Goal: Information Seeking & Learning: Learn about a topic

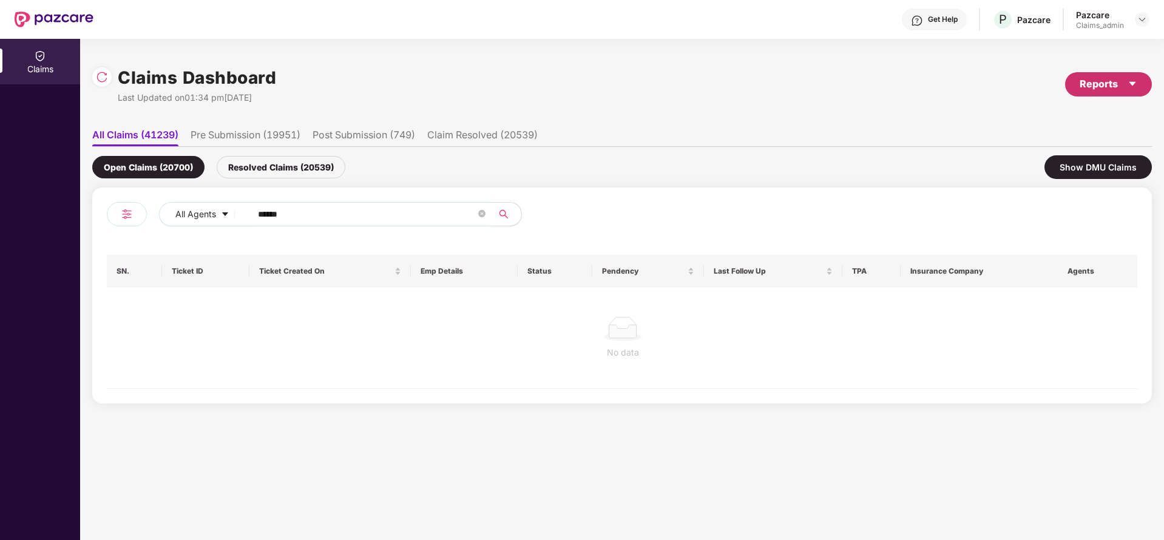
click at [1099, 83] on div "Reports" at bounding box center [1109, 83] width 58 height 15
click at [1035, 138] on div "Claims Pendency Report" at bounding box center [1057, 140] width 98 height 13
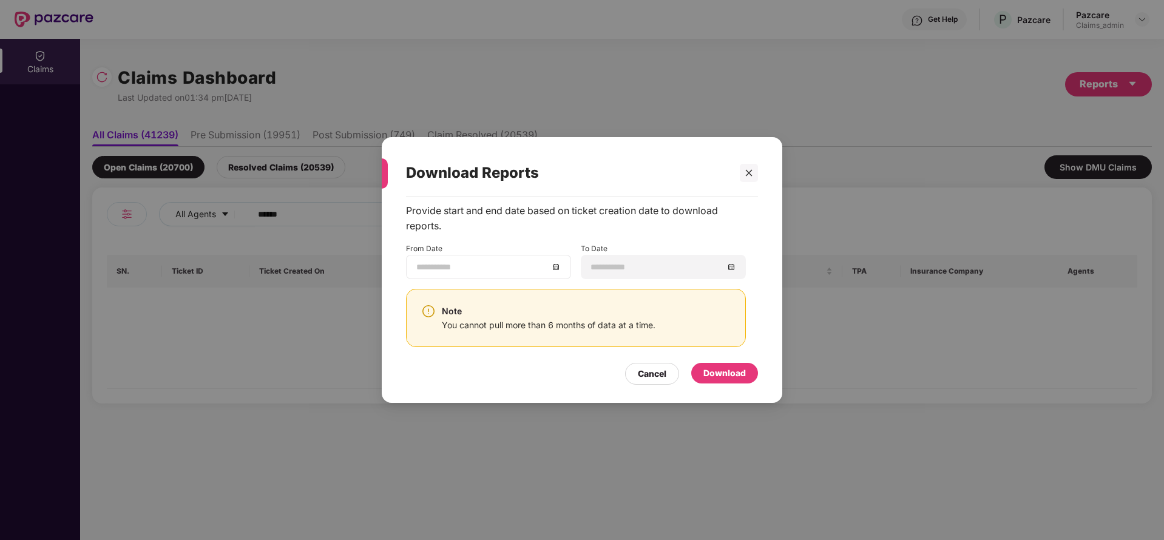
click at [553, 269] on div at bounding box center [488, 266] width 144 height 13
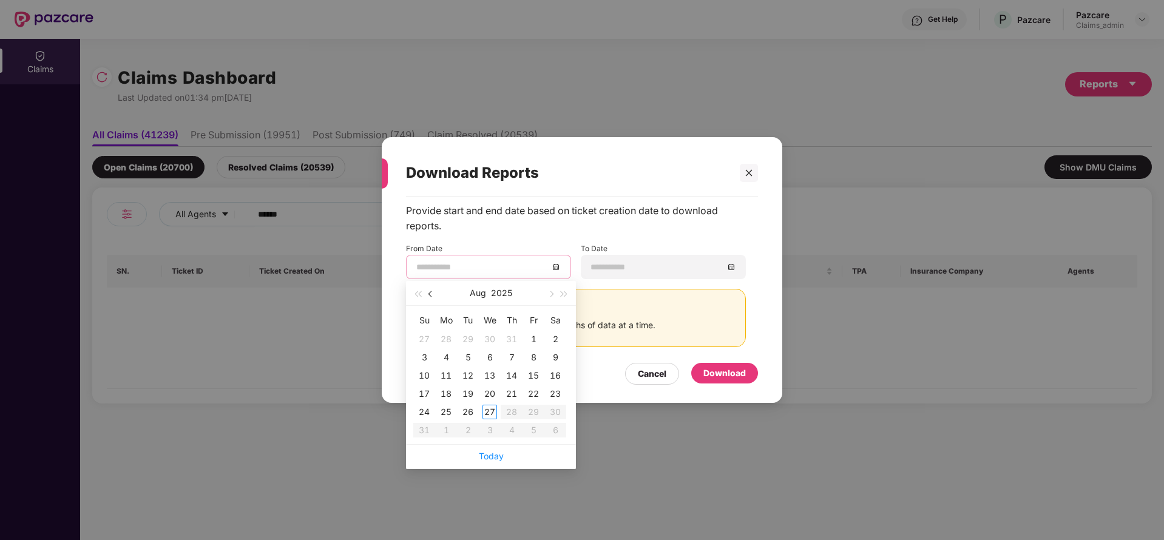
click at [429, 294] on span "button" at bounding box center [432, 294] width 6 height 6
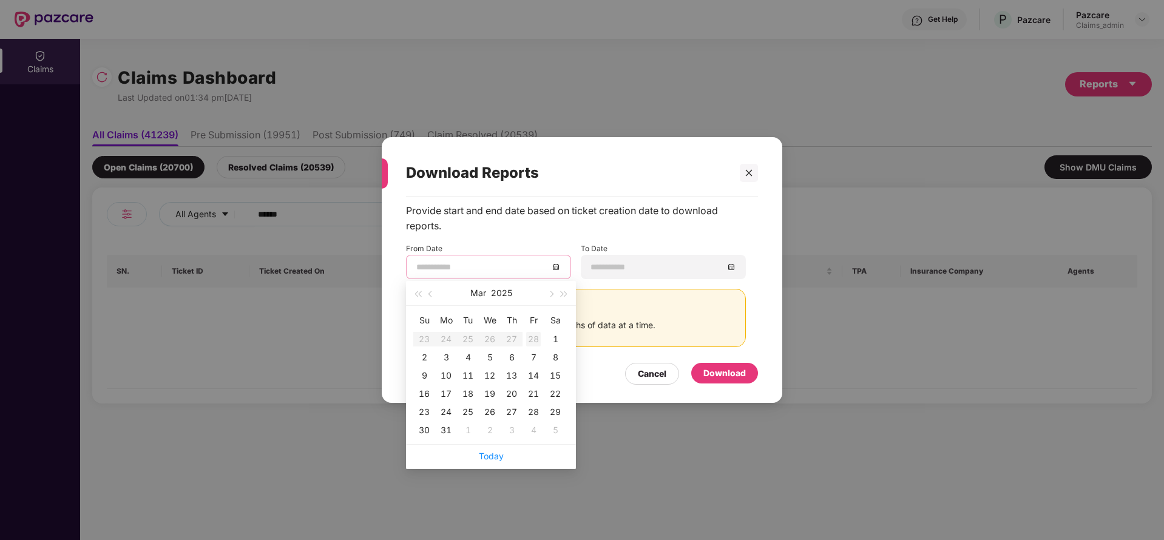
type input "**********"
click at [535, 337] on div "28" at bounding box center [533, 339] width 15 height 15
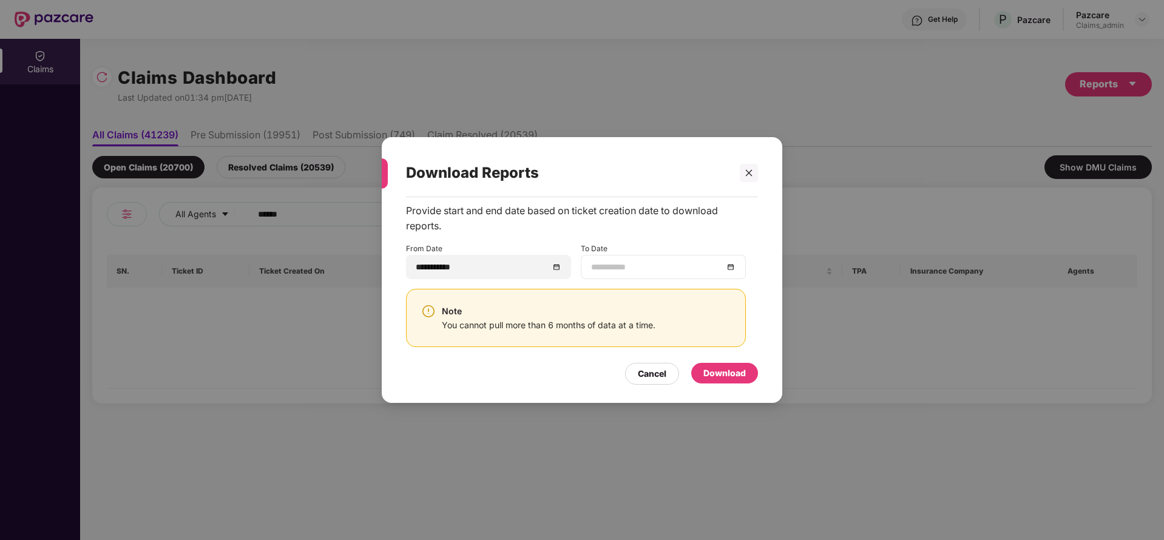
click at [728, 265] on div at bounding box center [663, 266] width 144 height 13
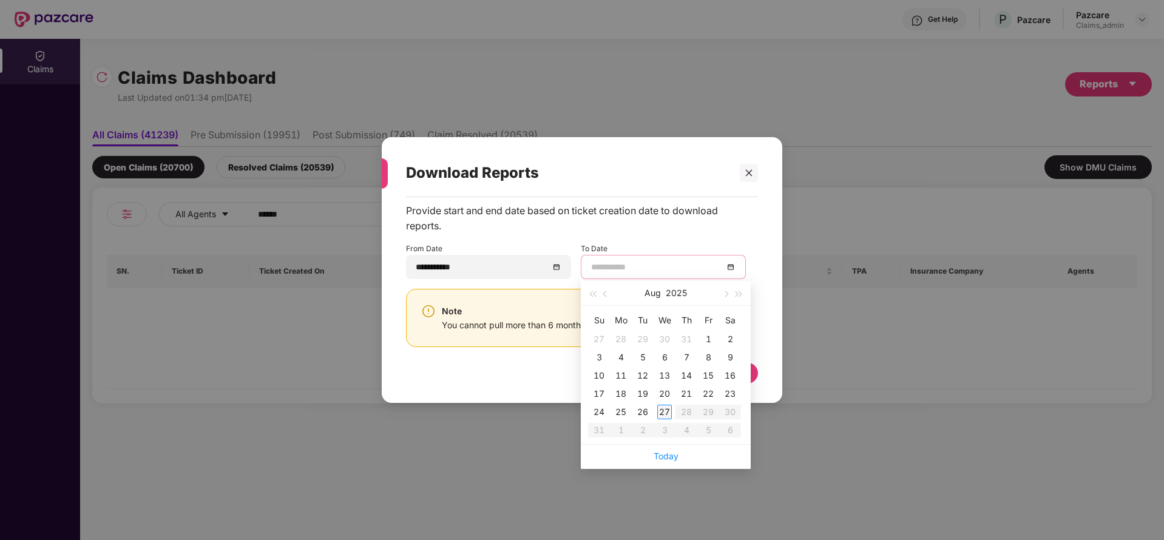
type input "**********"
click at [660, 407] on div "27" at bounding box center [664, 412] width 15 height 15
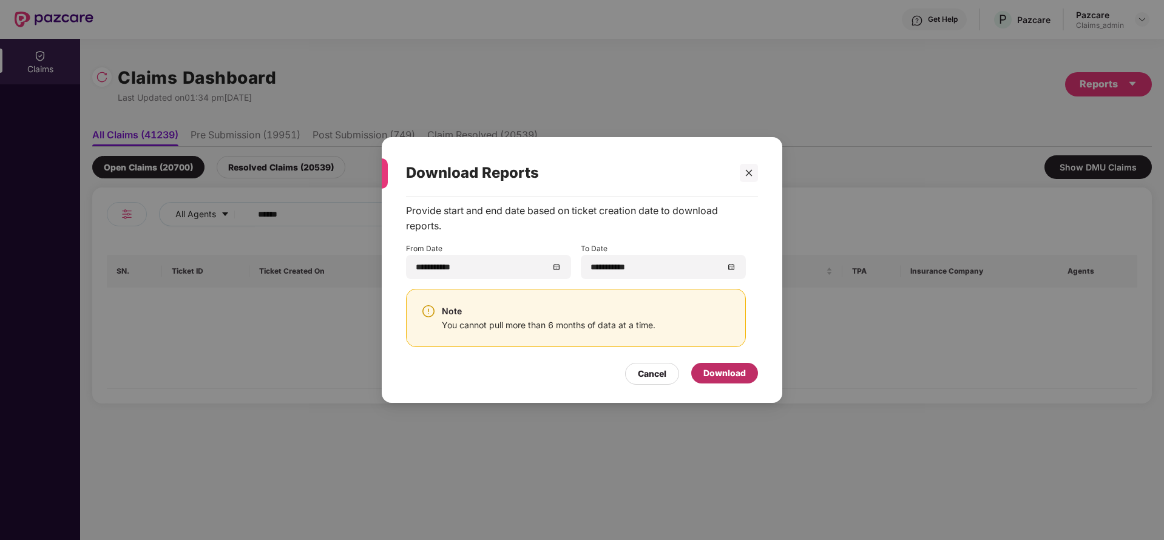
click at [732, 372] on div "Download" at bounding box center [725, 373] width 42 height 13
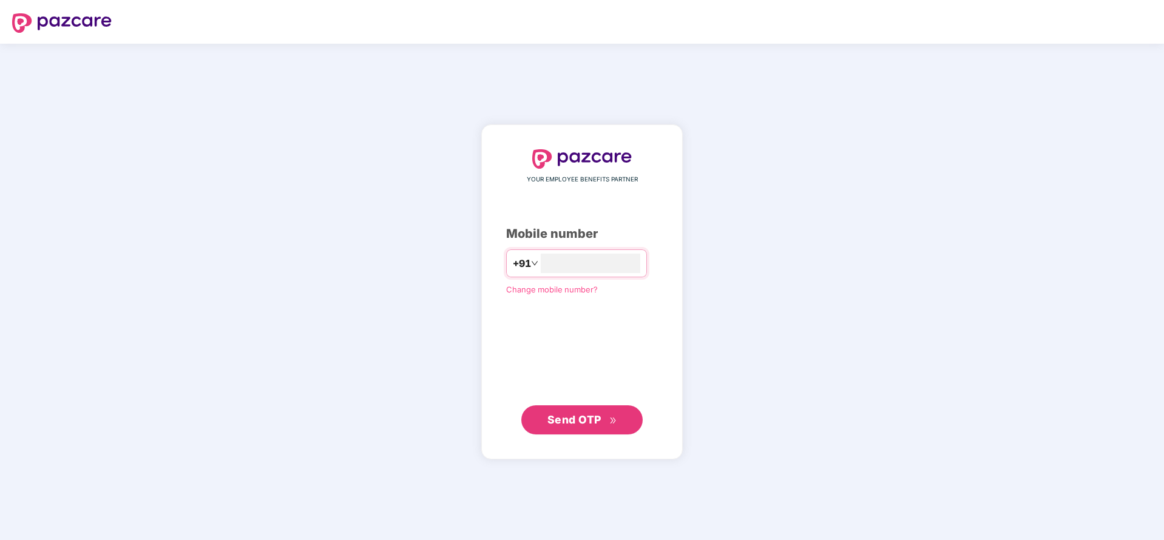
type input "**********"
click at [578, 426] on span "Send OTP" at bounding box center [583, 419] width 70 height 17
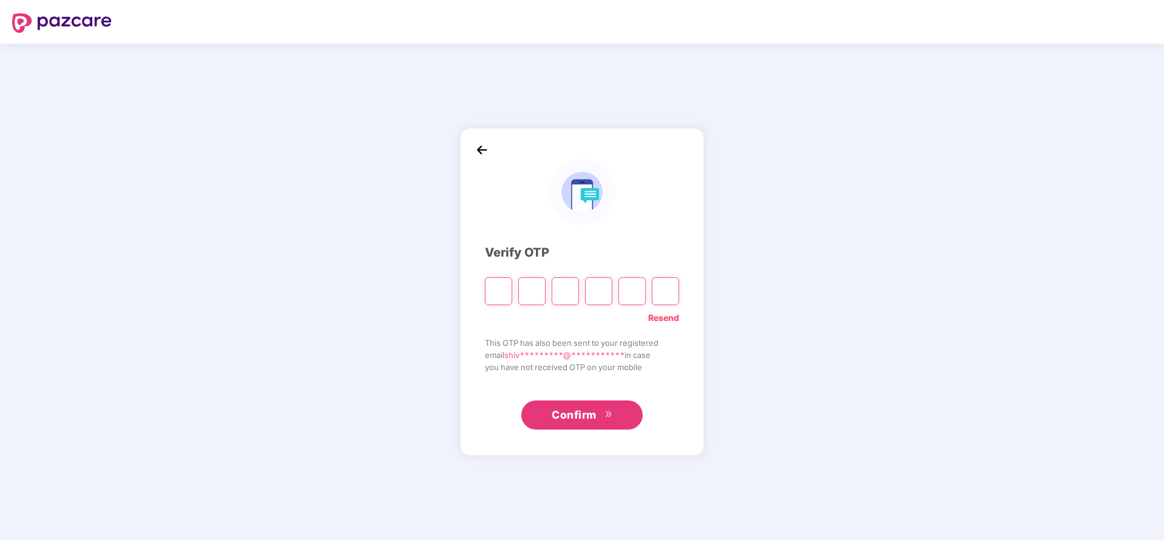
click at [554, 398] on div "Confirm" at bounding box center [582, 411] width 194 height 38
click at [494, 285] on input "Please enter verification code. Digit 1" at bounding box center [498, 291] width 27 height 28
type input "*"
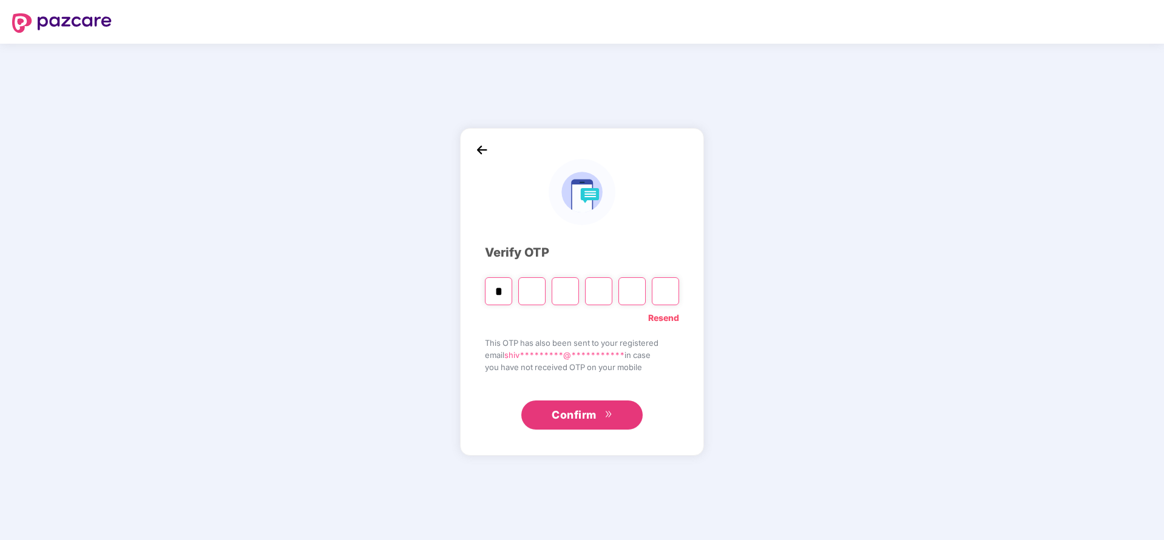
type input "*"
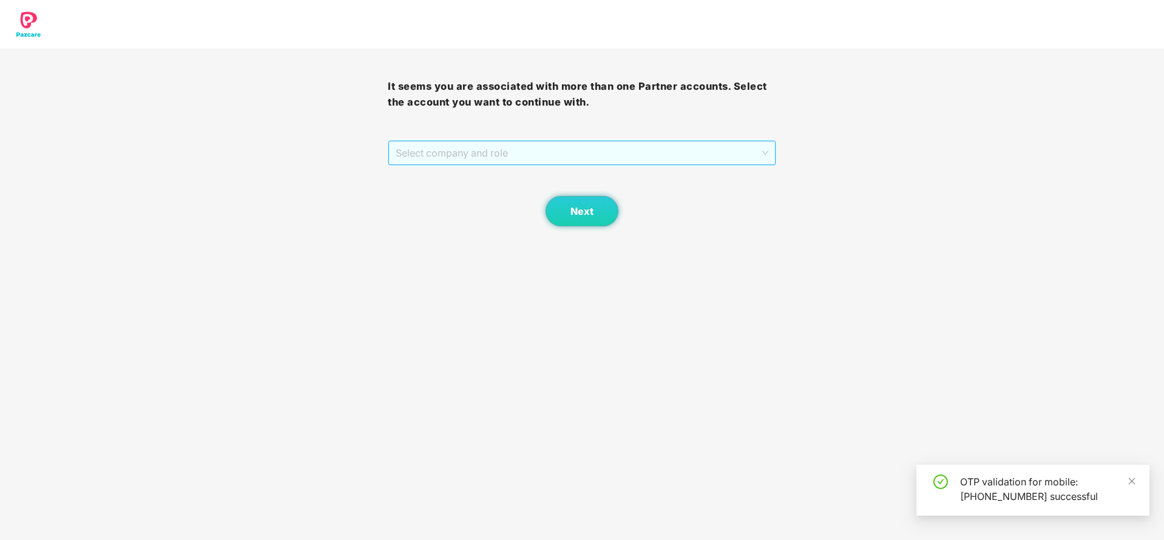
click at [512, 141] on div "Select company and role" at bounding box center [582, 153] width 387 height 24
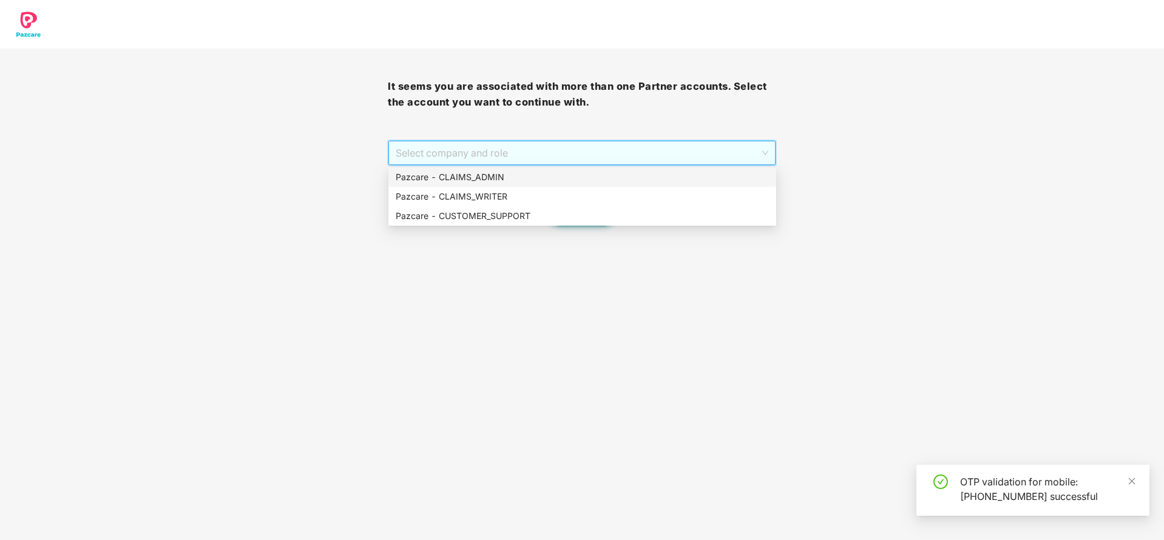
click at [518, 174] on div "Pazcare - CLAIMS_ADMIN" at bounding box center [582, 177] width 373 height 13
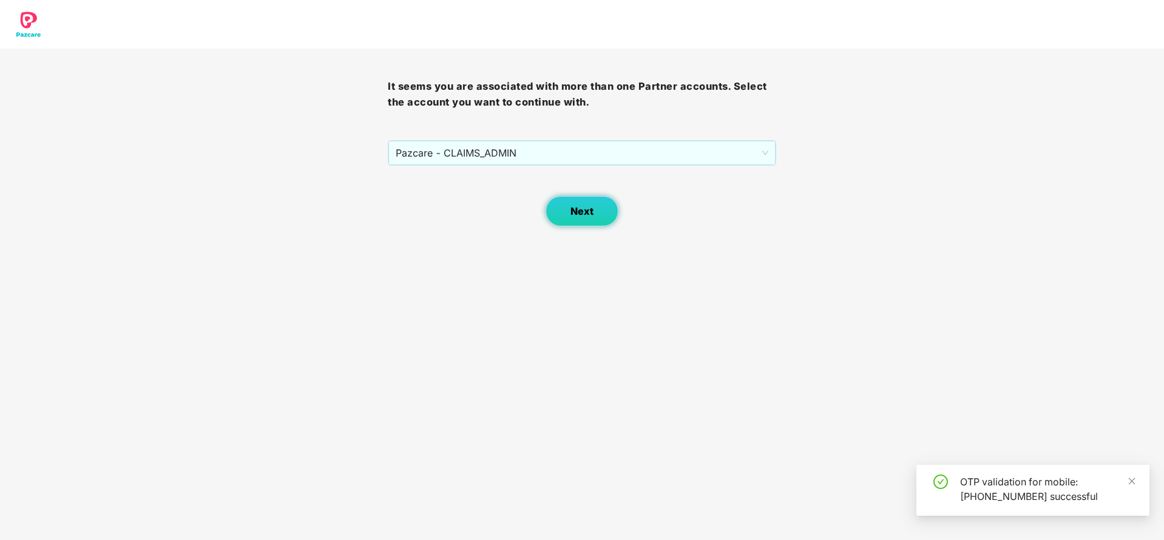
click at [598, 220] on button "Next" at bounding box center [582, 211] width 73 height 30
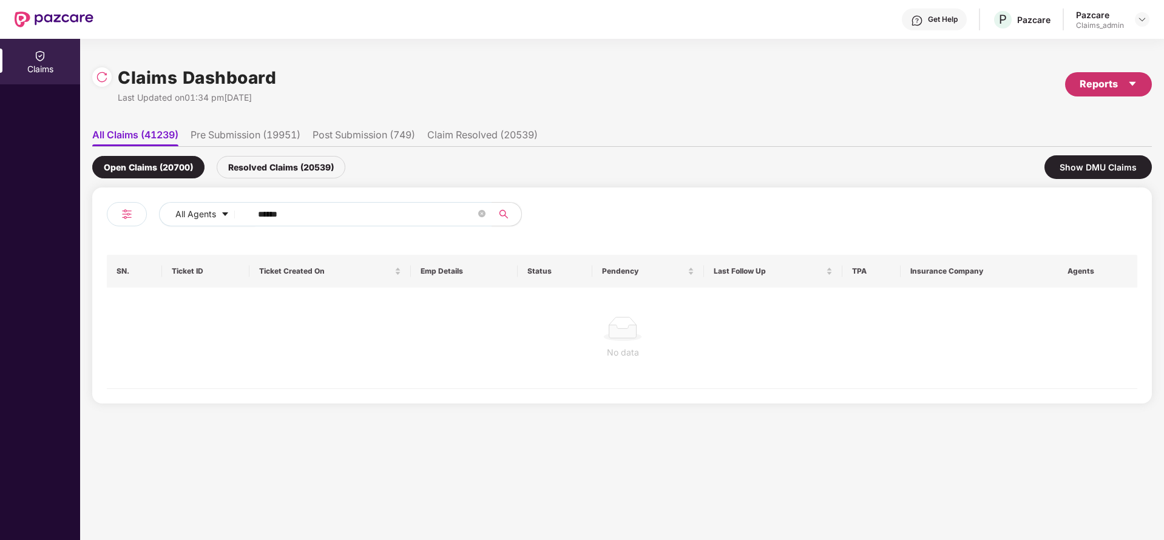
click at [1095, 80] on div "Reports" at bounding box center [1109, 83] width 58 height 15
click at [1047, 144] on div "Claims Pendency Report" at bounding box center [1057, 140] width 98 height 13
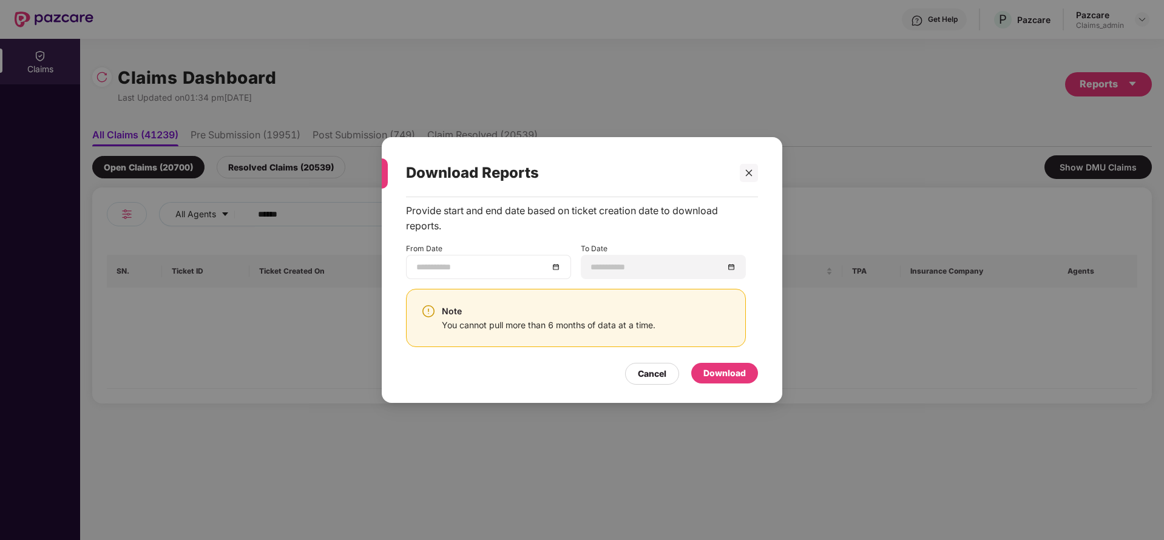
click at [556, 271] on div at bounding box center [488, 266] width 144 height 13
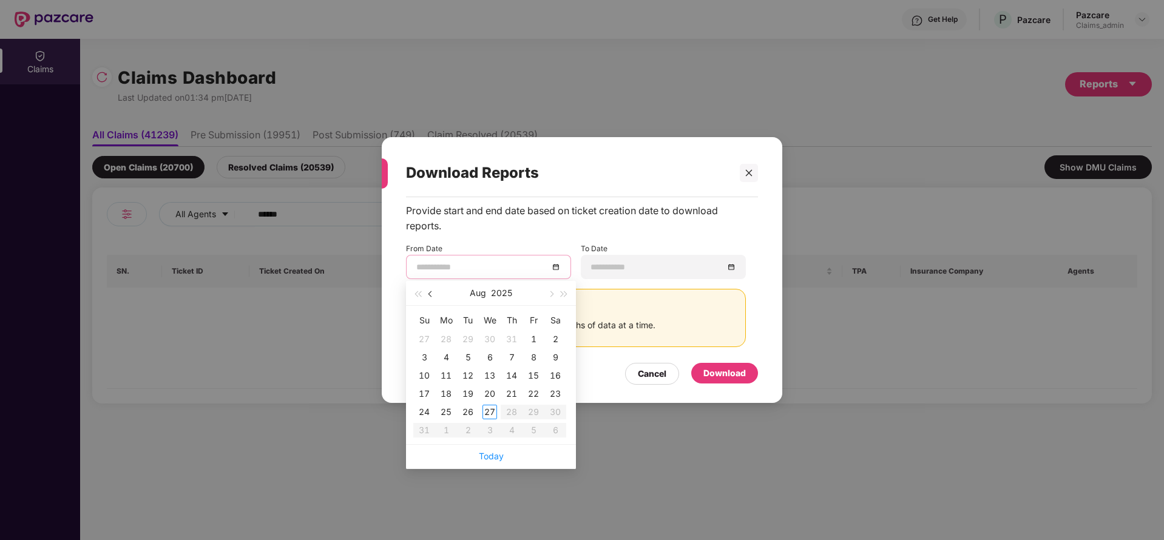
click at [430, 293] on span "button" at bounding box center [432, 294] width 6 height 6
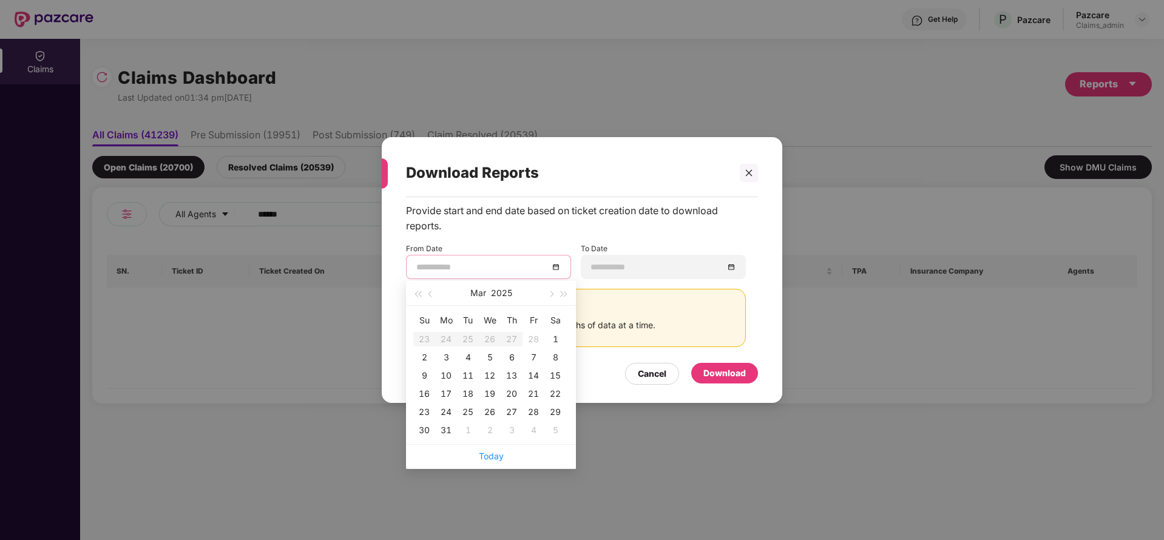
type input "**********"
click at [530, 339] on div "28" at bounding box center [533, 339] width 15 height 15
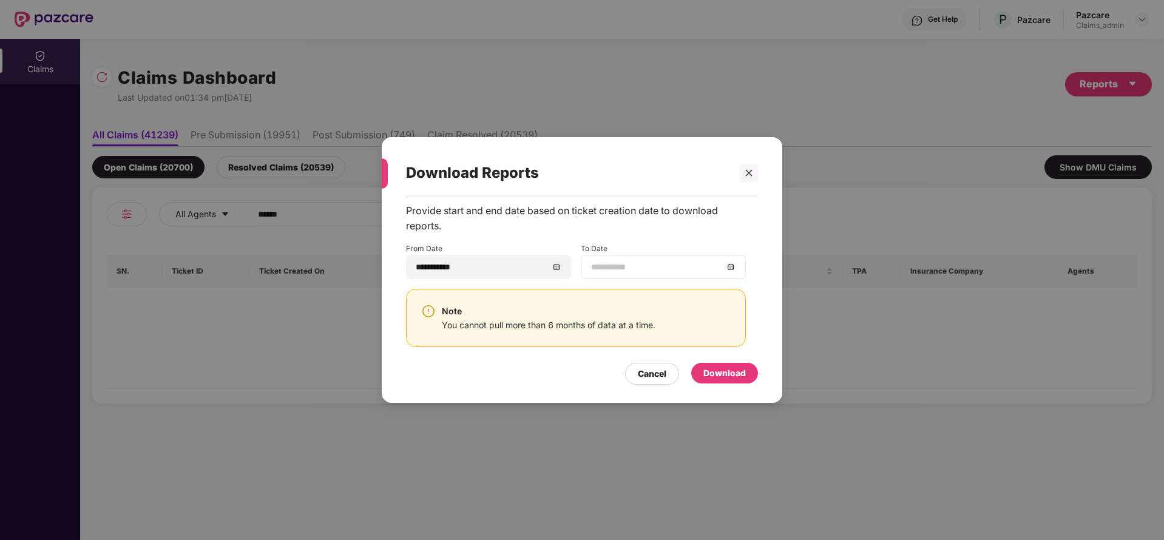
click at [731, 263] on div at bounding box center [663, 266] width 144 height 13
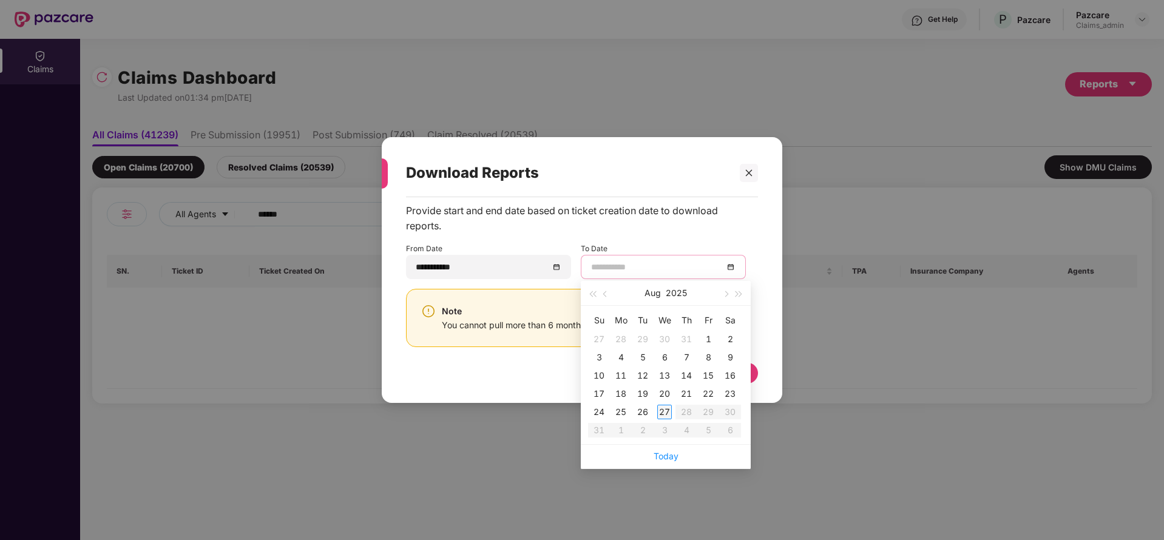
type input "**********"
click at [664, 414] on div "27" at bounding box center [664, 412] width 15 height 15
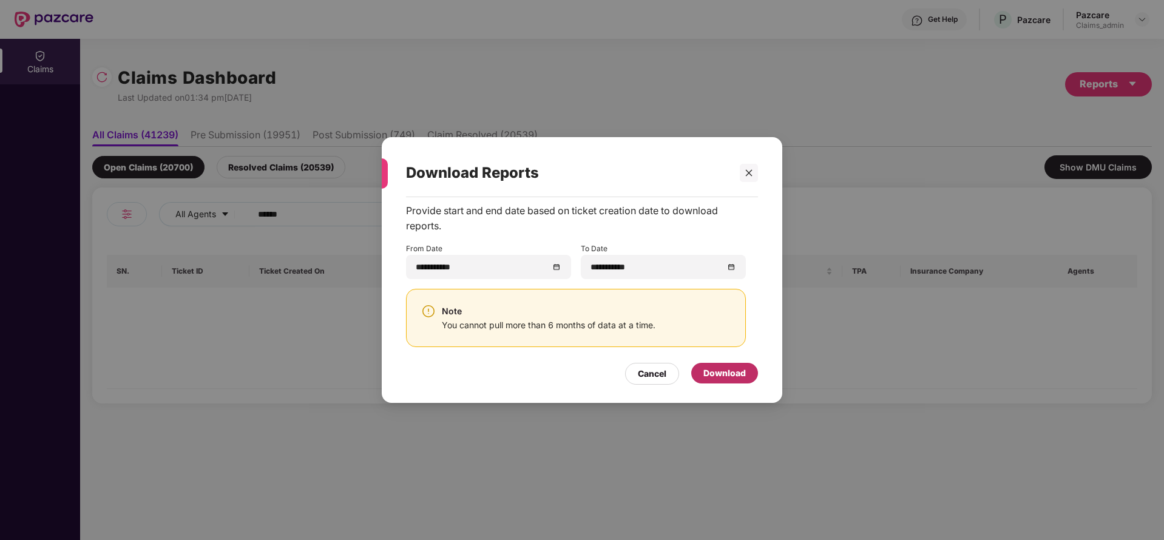
click at [731, 369] on div "Download" at bounding box center [725, 373] width 42 height 13
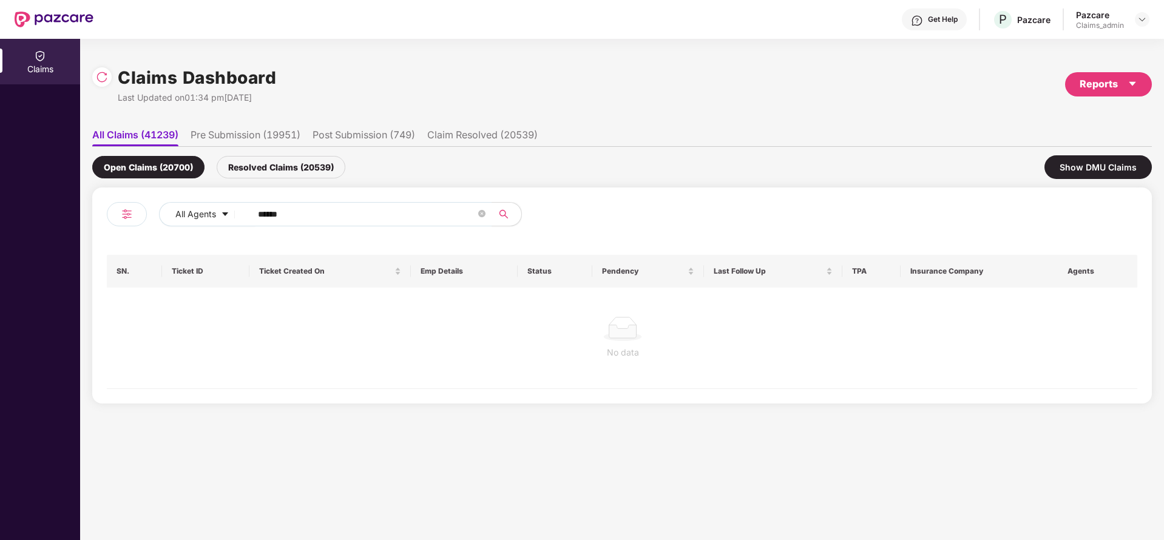
click at [1137, 25] on div at bounding box center [1142, 19] width 15 height 15
click at [1137, 23] on div at bounding box center [1142, 19] width 15 height 15
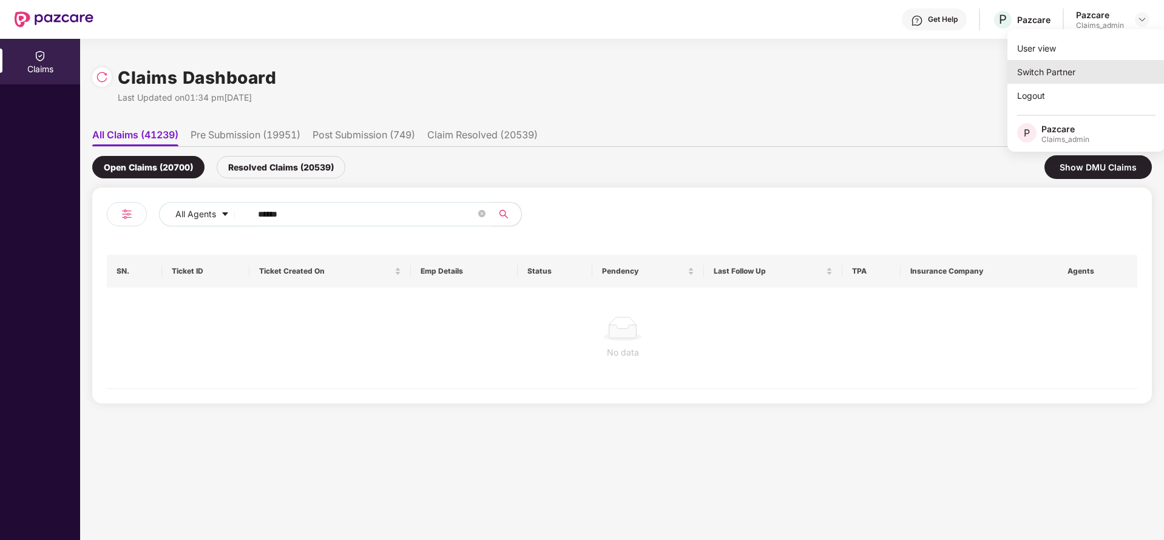
click at [1072, 66] on div "Switch Partner" at bounding box center [1087, 72] width 158 height 24
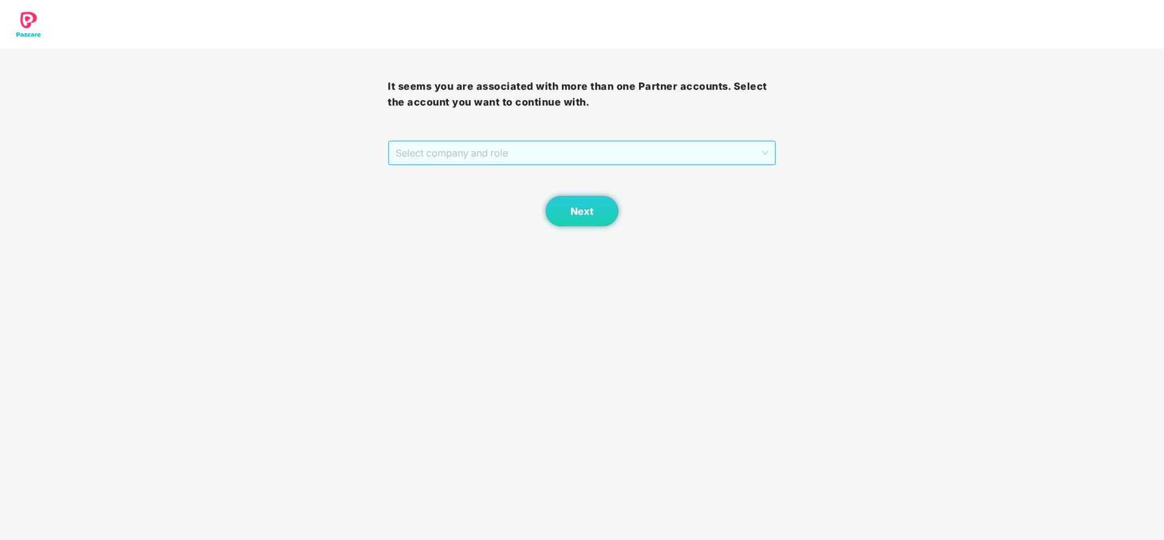
click at [542, 144] on span "Select company and role" at bounding box center [582, 152] width 372 height 23
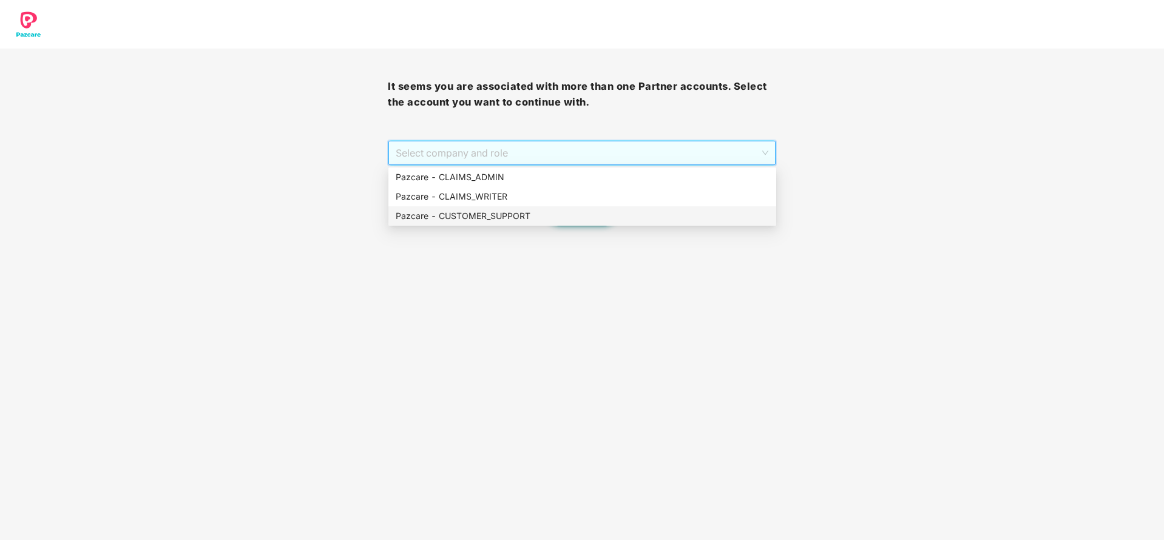
click at [540, 213] on div "Pazcare - CUSTOMER_SUPPORT" at bounding box center [582, 215] width 373 height 13
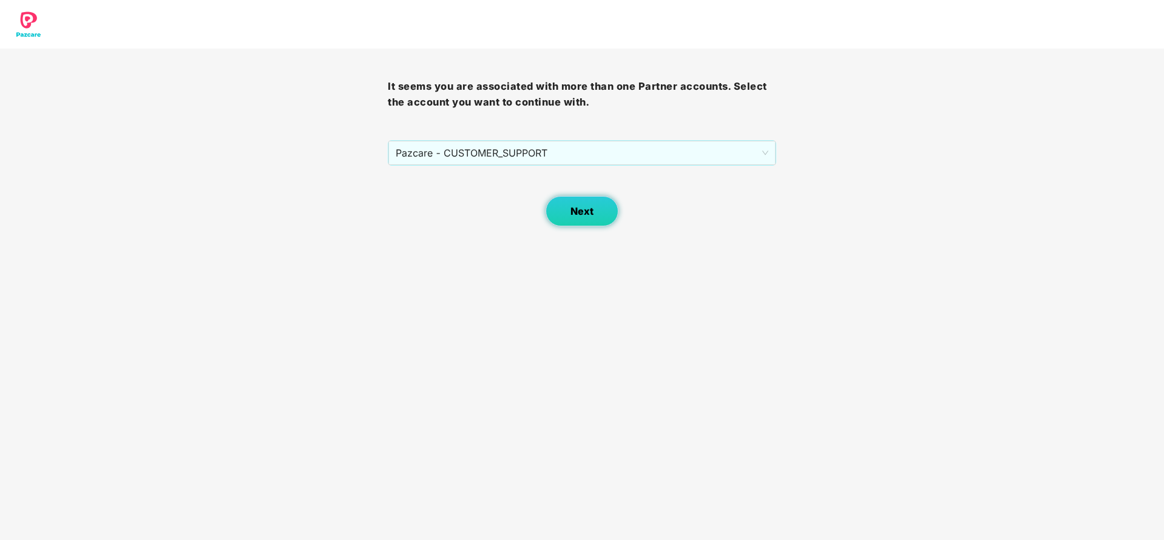
click at [590, 209] on span "Next" at bounding box center [582, 212] width 23 height 12
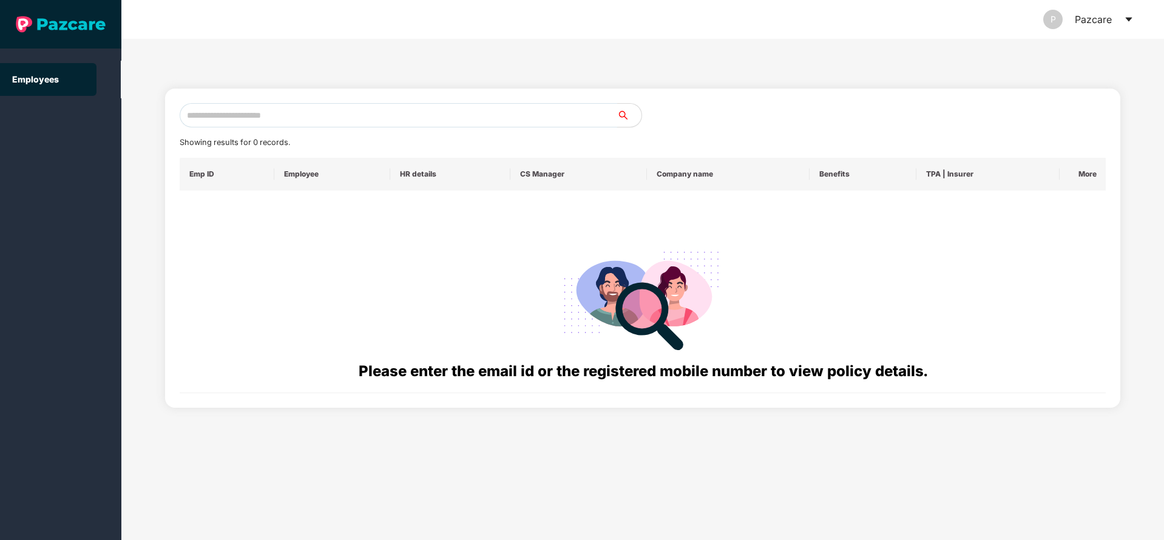
click at [469, 119] on input "text" at bounding box center [399, 115] width 438 height 24
paste input "**********"
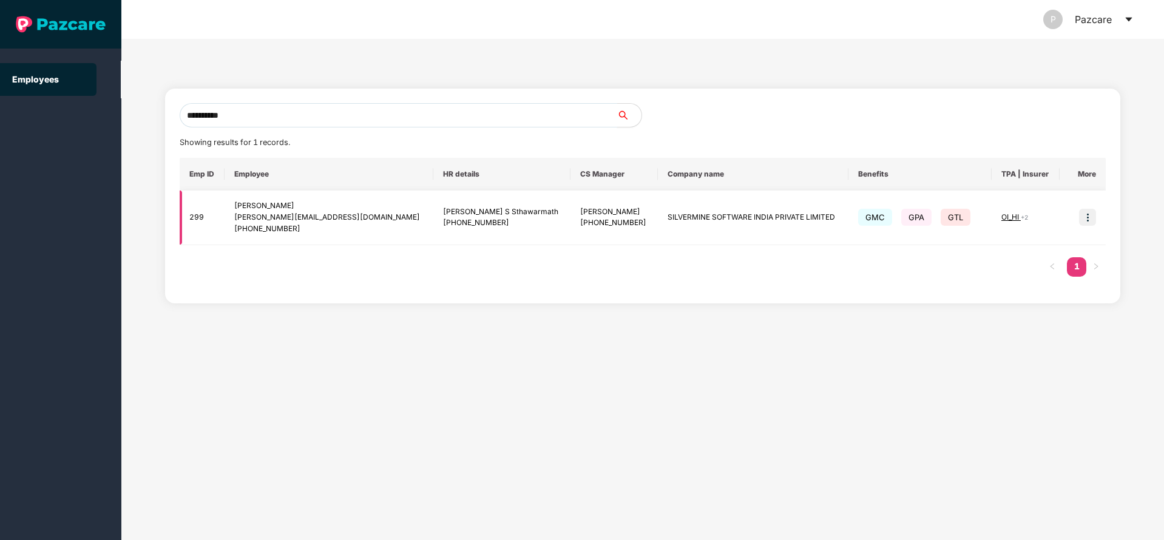
type input "**********"
click at [1091, 221] on img at bounding box center [1087, 217] width 17 height 17
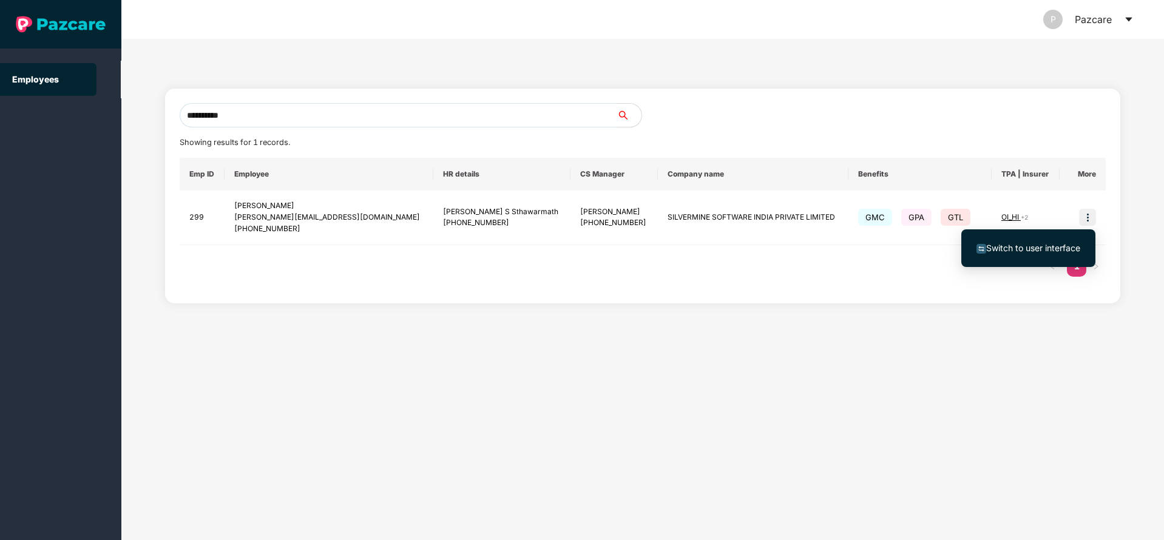
click at [1005, 251] on span "Switch to user interface" at bounding box center [1034, 248] width 94 height 10
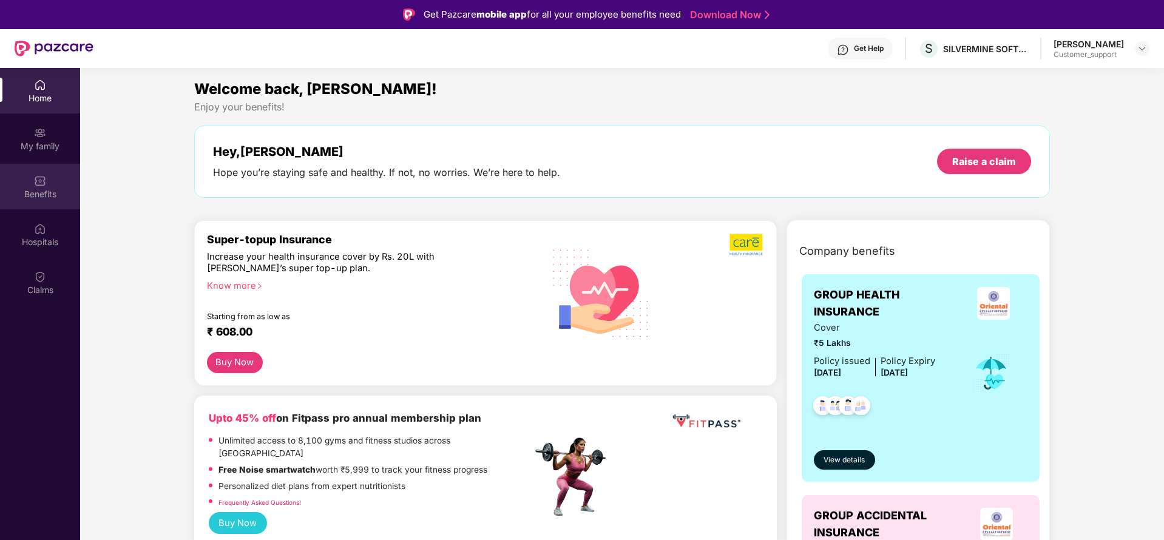
click at [48, 183] on div "Benefits" at bounding box center [40, 187] width 80 height 46
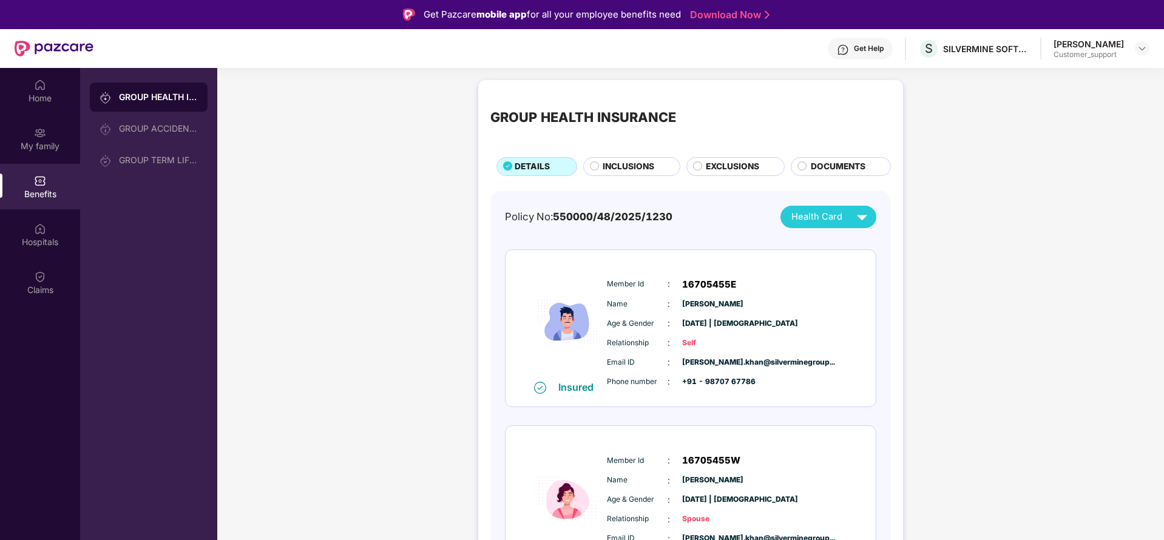
click at [605, 166] on span "INCLUSIONS" at bounding box center [629, 166] width 52 height 13
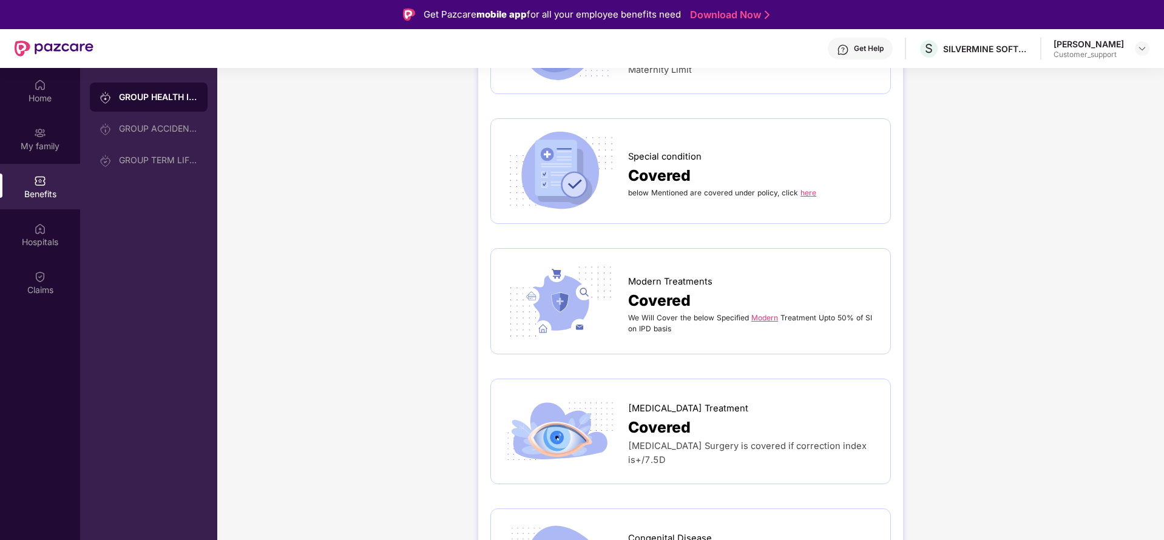
scroll to position [2222, 0]
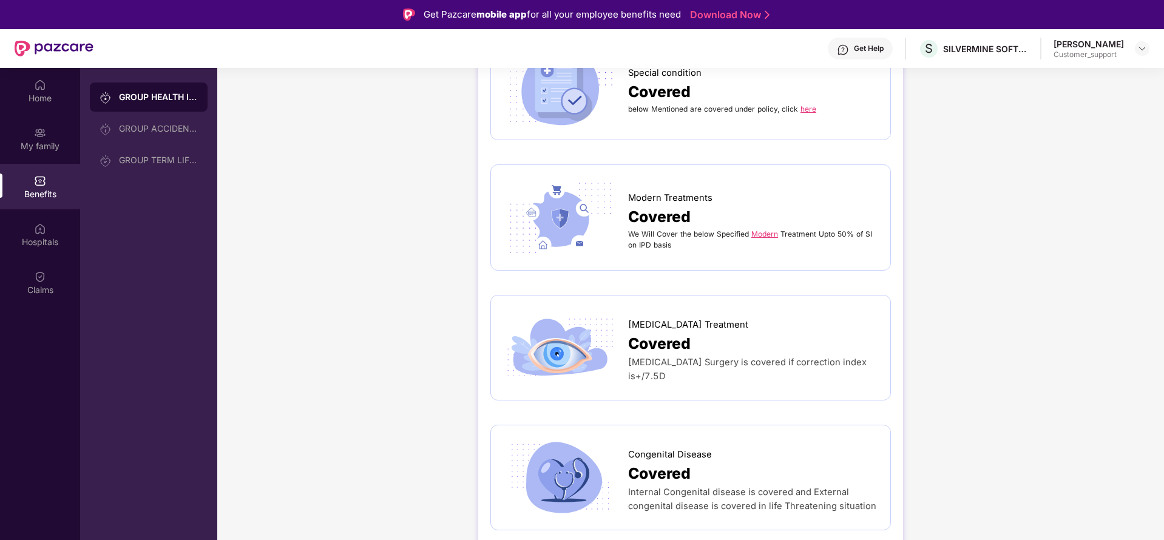
click at [807, 104] on link "here" at bounding box center [809, 108] width 16 height 9
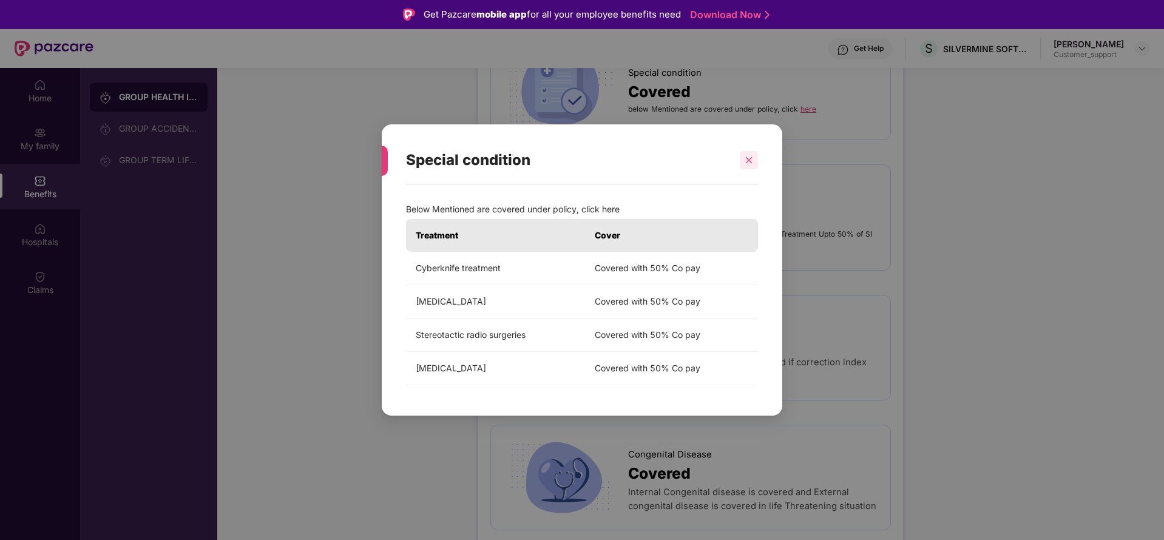
click at [752, 162] on icon "close" at bounding box center [749, 160] width 8 height 8
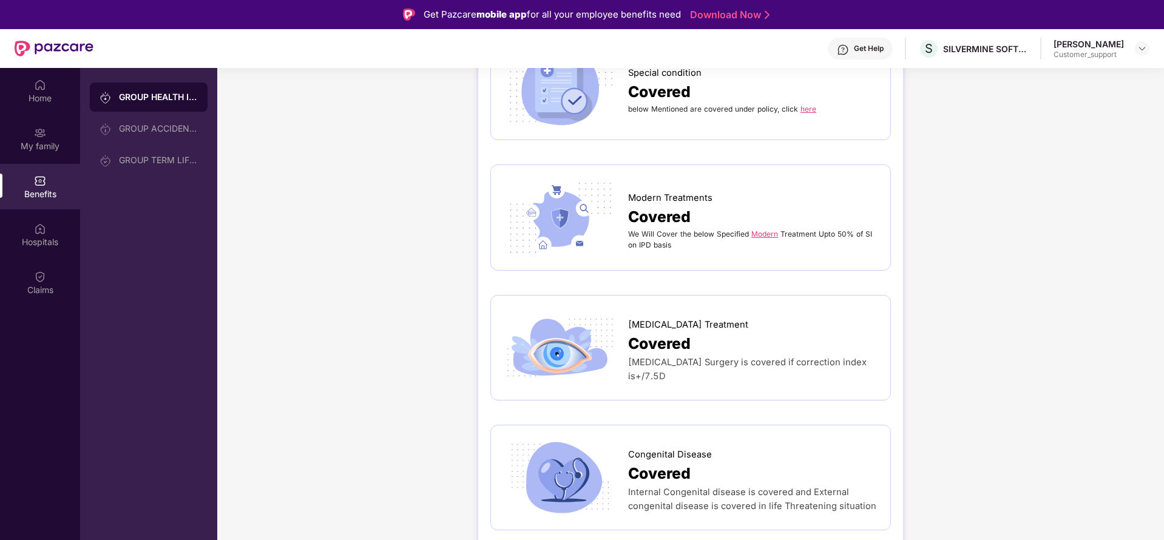
click at [757, 229] on link "Modern" at bounding box center [765, 233] width 27 height 9
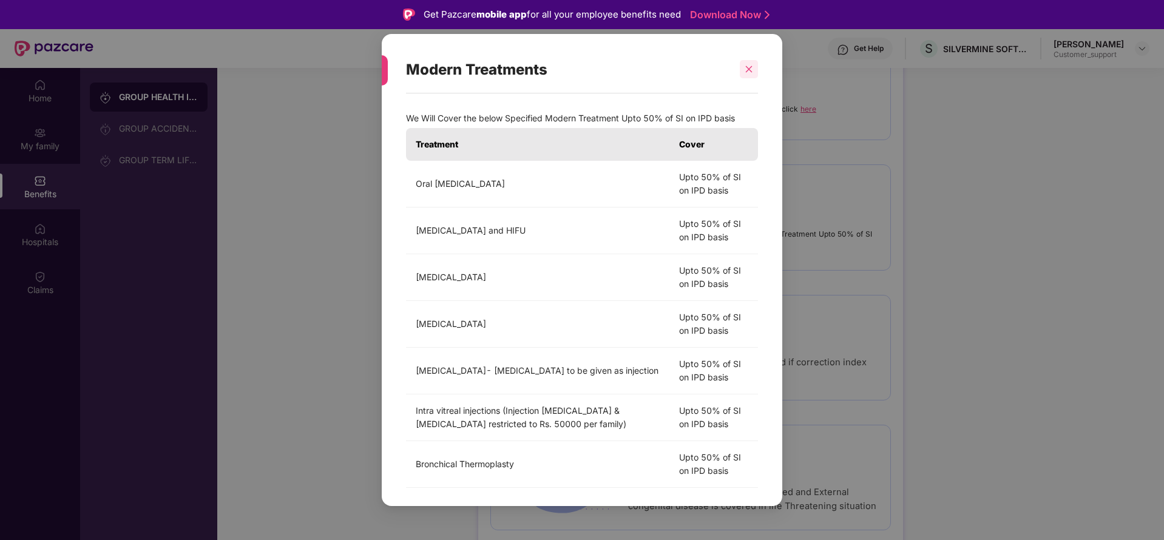
click at [747, 75] on div at bounding box center [749, 69] width 18 height 18
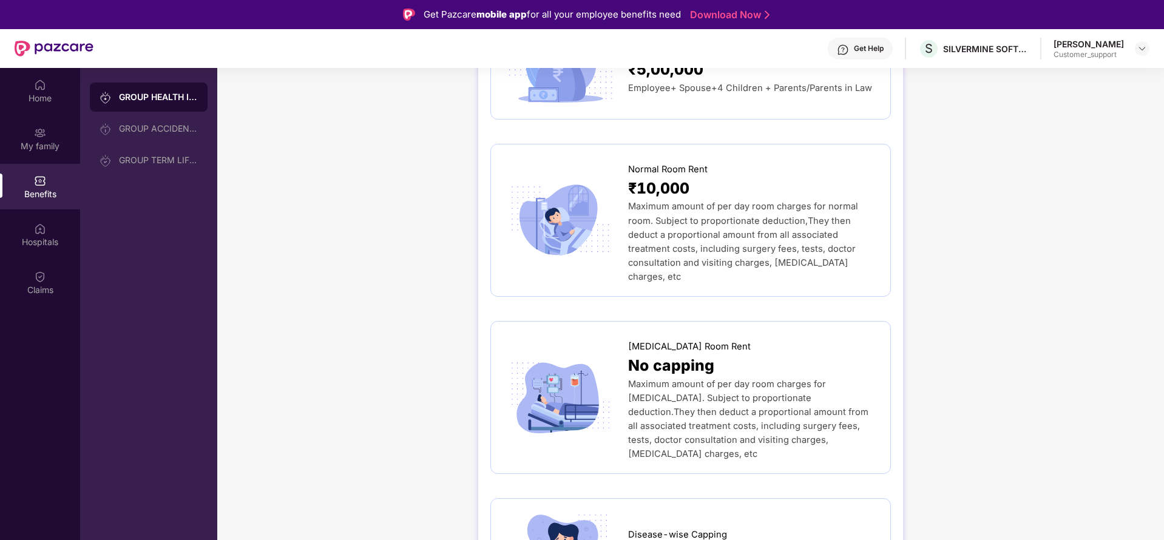
scroll to position [0, 0]
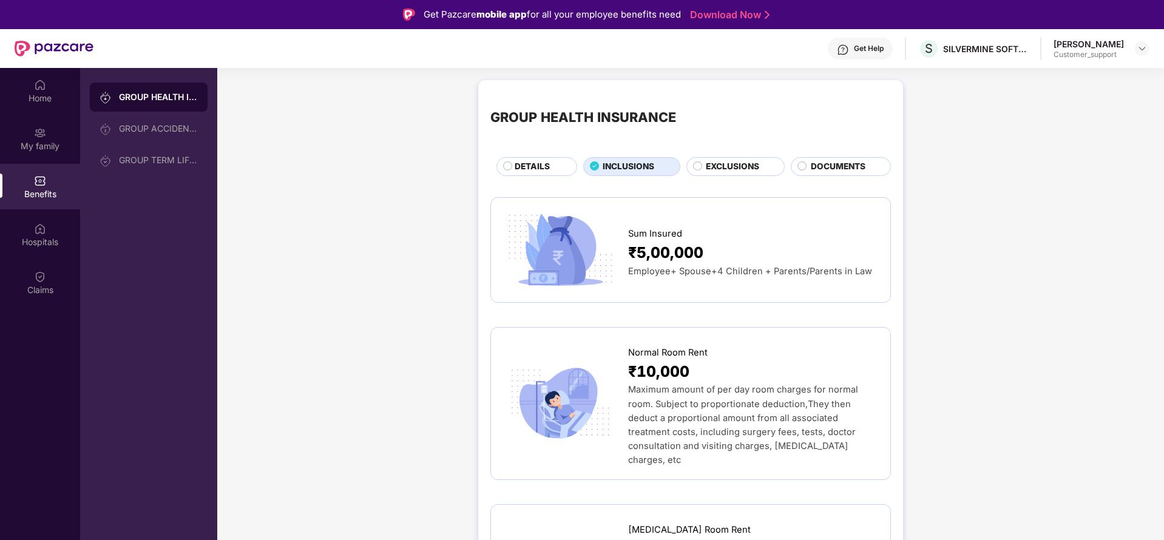
click at [841, 164] on span "DOCUMENTS" at bounding box center [838, 166] width 55 height 13
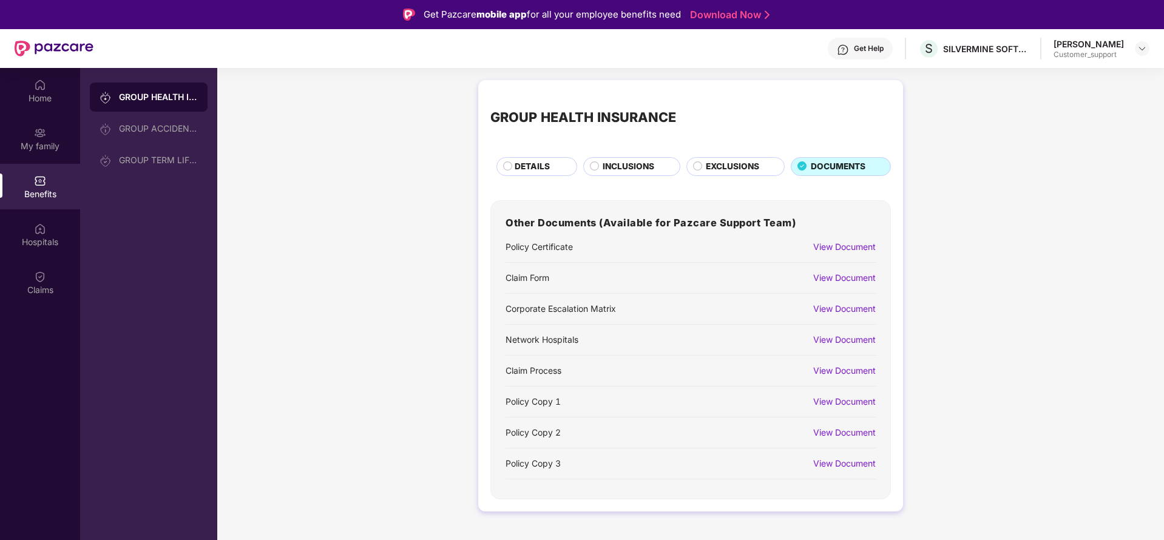
click at [832, 251] on div "View Document" at bounding box center [845, 246] width 63 height 13
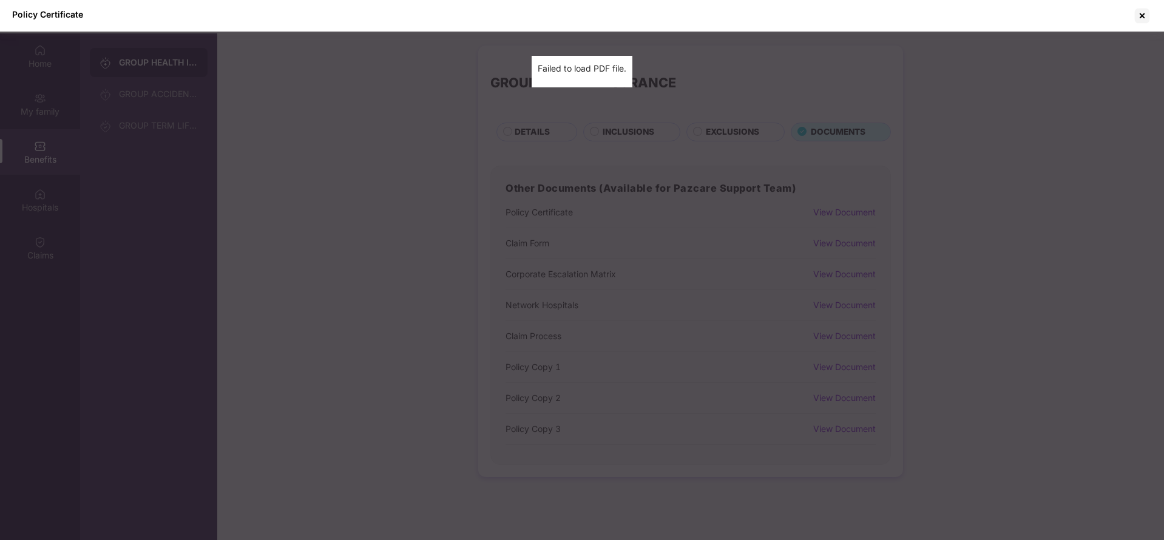
scroll to position [36, 0]
click at [1150, 21] on div at bounding box center [1142, 15] width 19 height 19
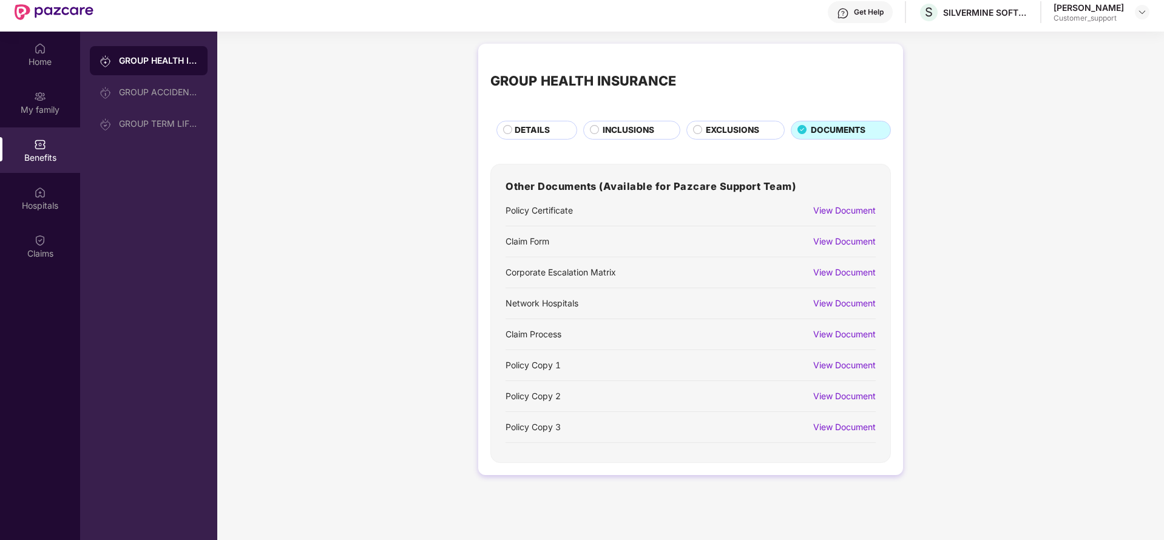
click at [835, 364] on div "View Document" at bounding box center [845, 365] width 63 height 13
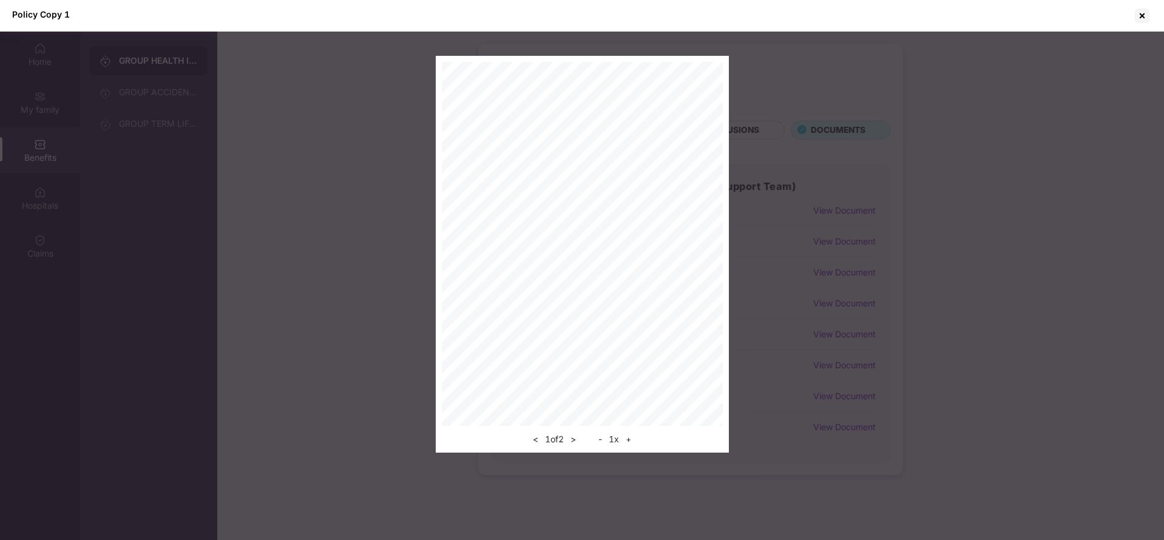
click at [635, 442] on button "+" at bounding box center [628, 439] width 13 height 15
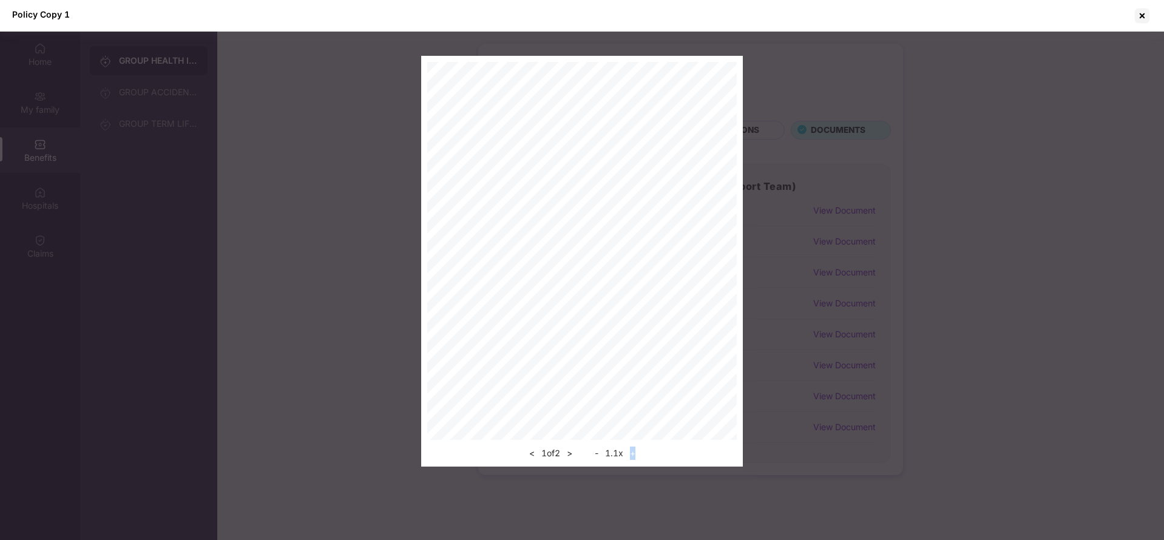
click at [636, 442] on div "< 1 of 2 > - 1.1 x +" at bounding box center [582, 450] width 310 height 21
drag, startPoint x: 636, startPoint y: 442, endPoint x: 635, endPoint y: 456, distance: 14.0
click at [635, 456] on div "< 1 of 2 > - 1.1 x +" at bounding box center [582, 450] width 310 height 21
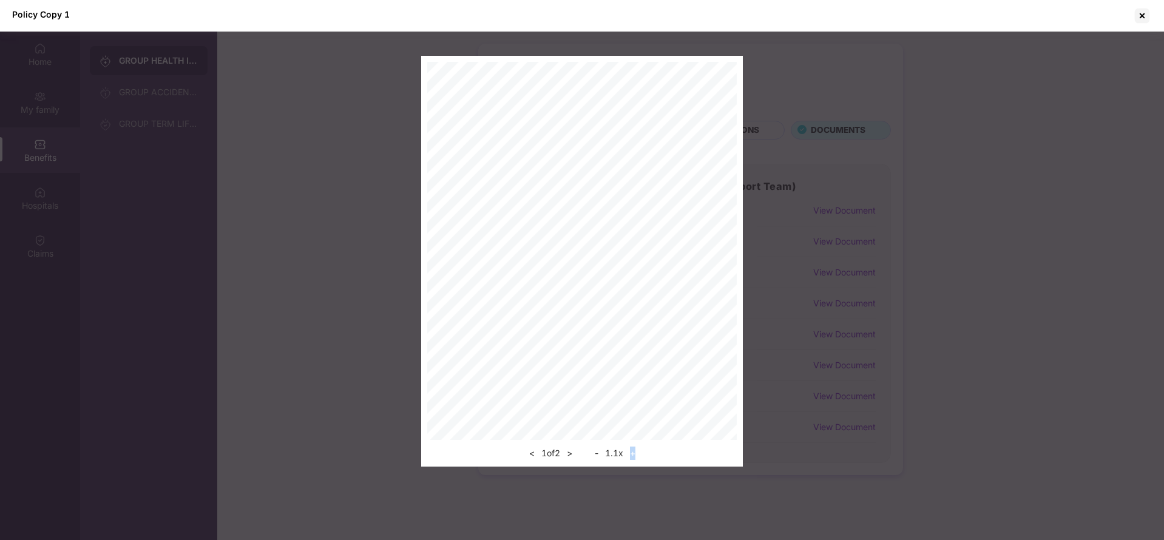
click at [635, 456] on button "+" at bounding box center [633, 453] width 13 height 15
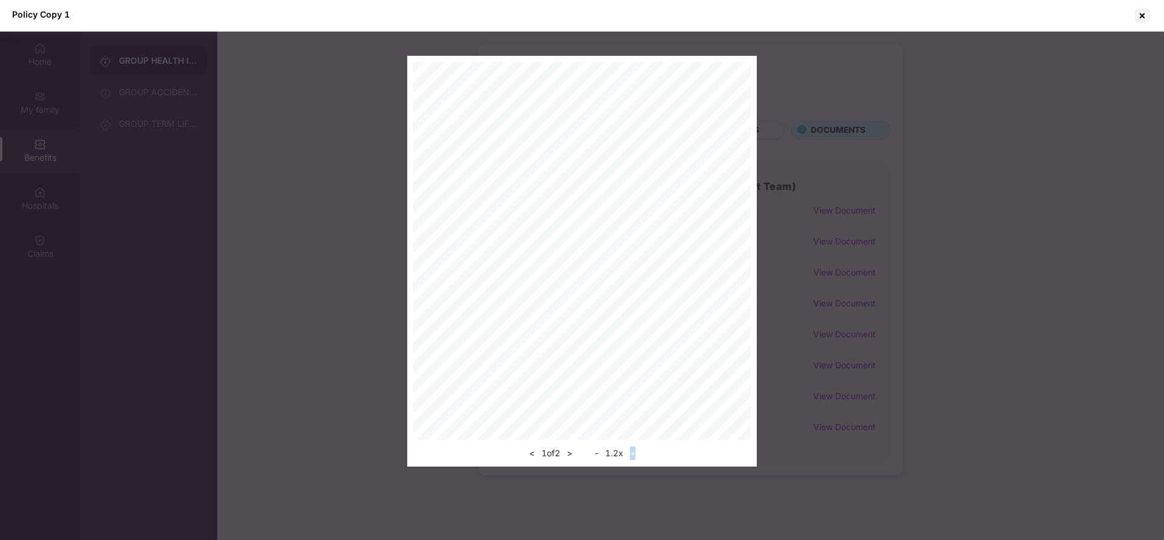
click at [635, 456] on button "+" at bounding box center [633, 453] width 13 height 15
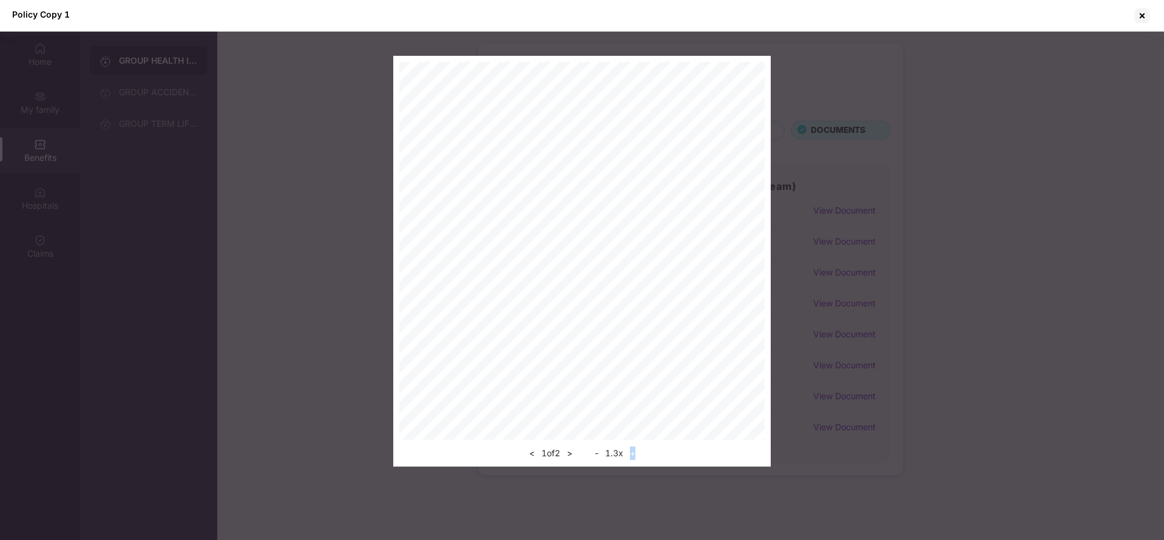
click at [635, 456] on button "+" at bounding box center [633, 453] width 13 height 15
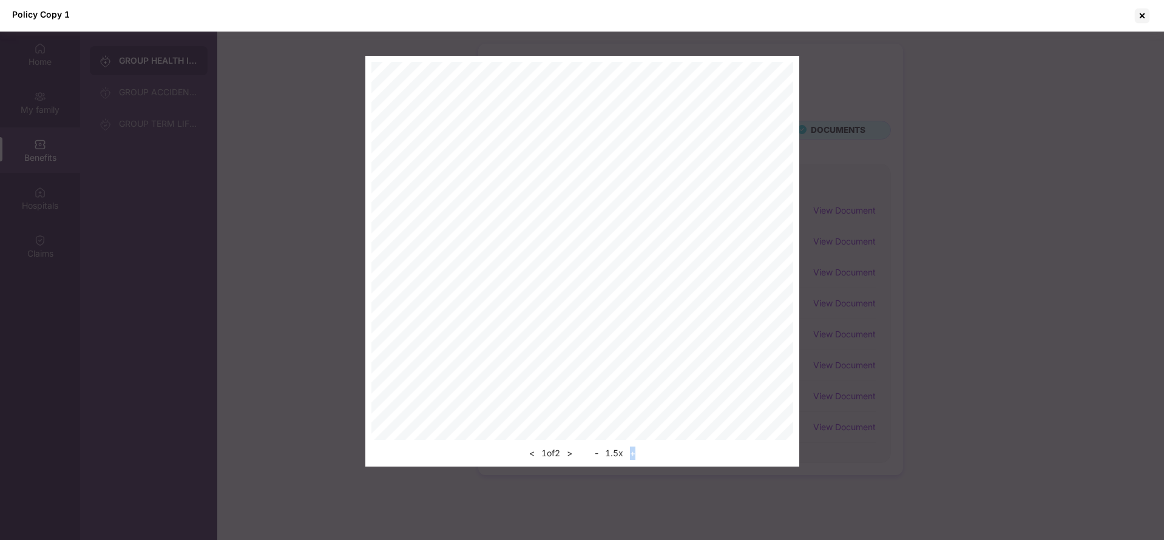
click at [635, 456] on button "+" at bounding box center [633, 453] width 13 height 15
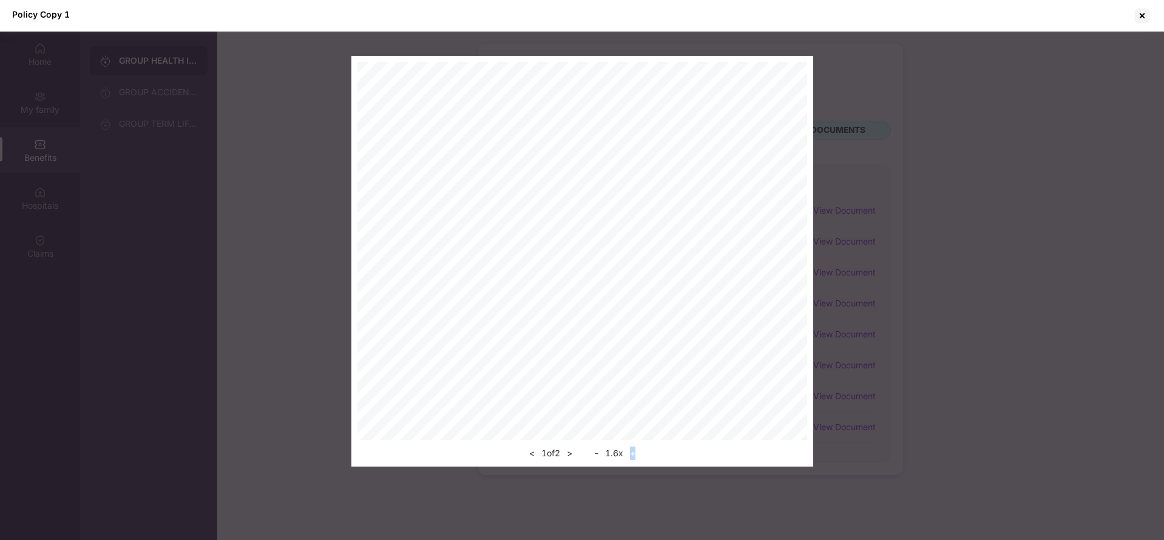
click at [719, 412] on div "< 1 of 2 > - 1.6 x +" at bounding box center [583, 261] width 462 height 411
click at [576, 451] on button ">" at bounding box center [569, 453] width 13 height 15
